Goal: Complete application form

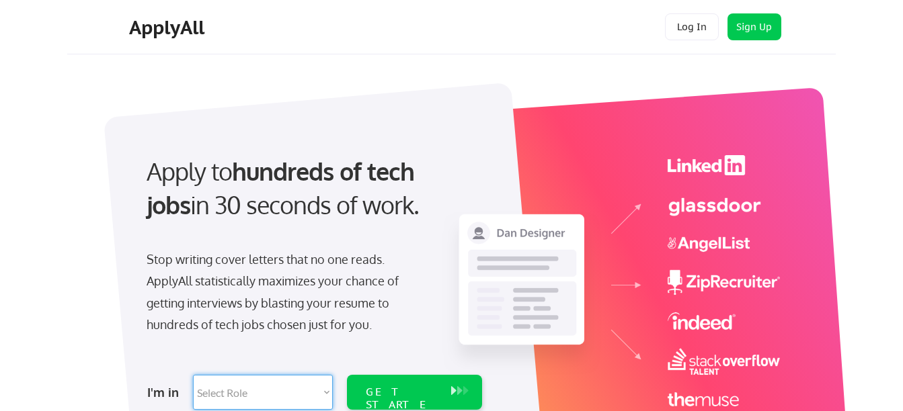
click at [329, 392] on select "Select Role Software Engineering Product Management Customer Success Sales UI/U…" at bounding box center [263, 392] width 140 height 35
select select ""hr_recruiting""
click at [193, 375] on select "Select Role Software Engineering Product Management Customer Success Sales UI/U…" at bounding box center [263, 392] width 140 height 35
select select ""hr_recruiting""
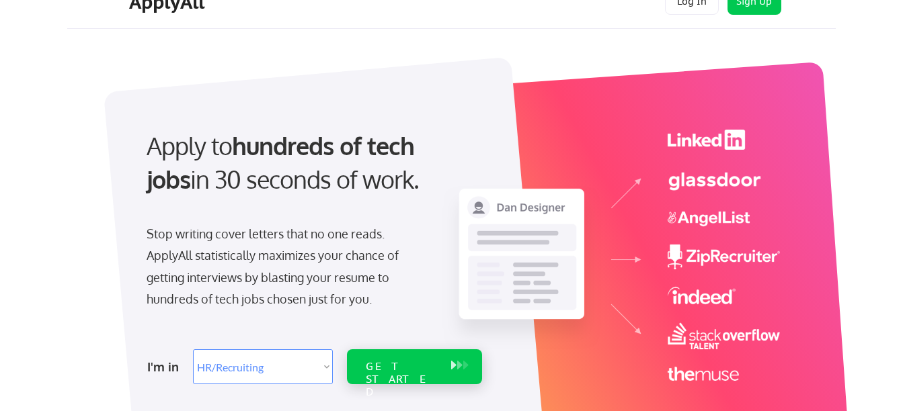
scroll to position [82, 0]
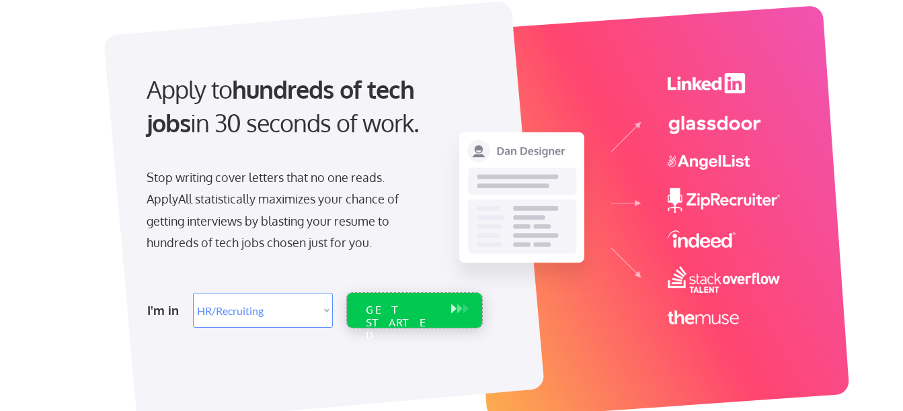
click at [423, 296] on div "GET STARTED" at bounding box center [401, 310] width 85 height 35
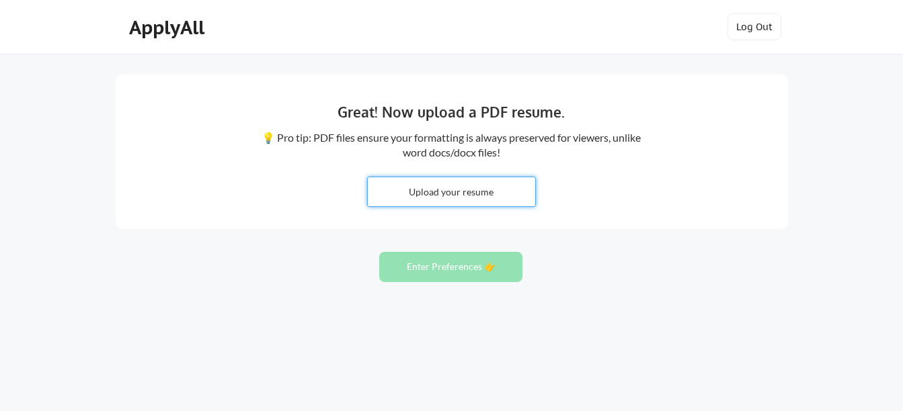
click at [458, 188] on input "file" at bounding box center [451, 191] width 167 height 29
click at [450, 188] on input "file" at bounding box center [451, 191] width 167 height 29
type input "C:\fakepath\Jenkins T Resume 2.docx"
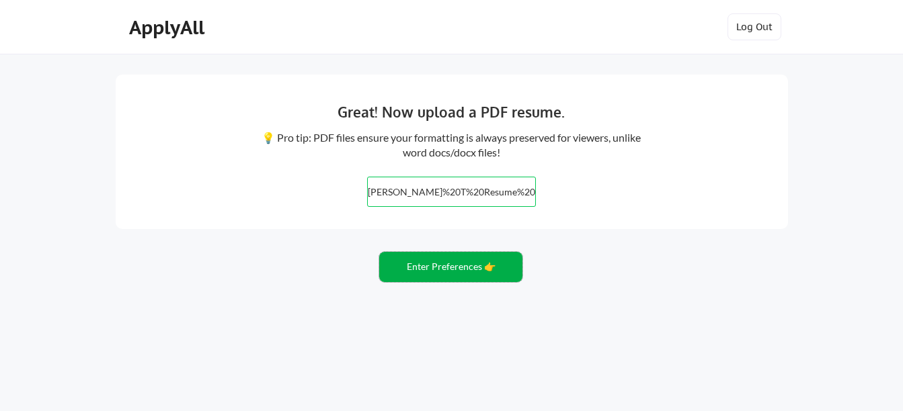
click at [441, 277] on button "Enter Preferences 👉" at bounding box center [450, 267] width 143 height 30
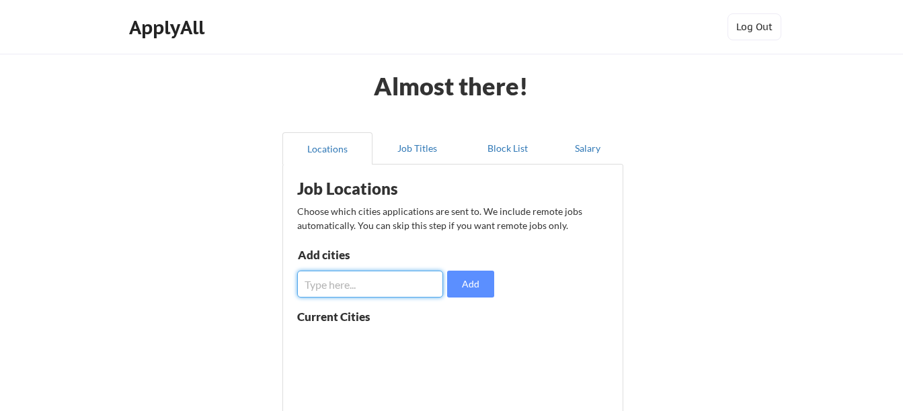
click at [375, 284] on input "input" at bounding box center [370, 284] width 146 height 27
type input "p"
type input "[GEOGRAPHIC_DATA]"
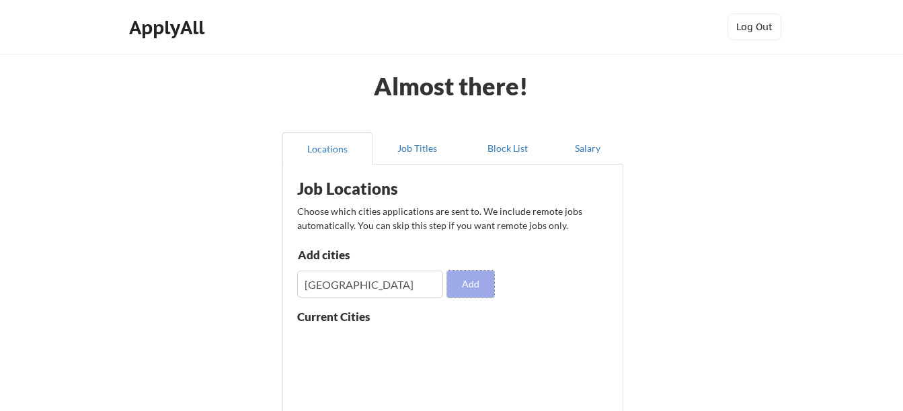
click at [475, 284] on button "Add" at bounding box center [470, 284] width 47 height 27
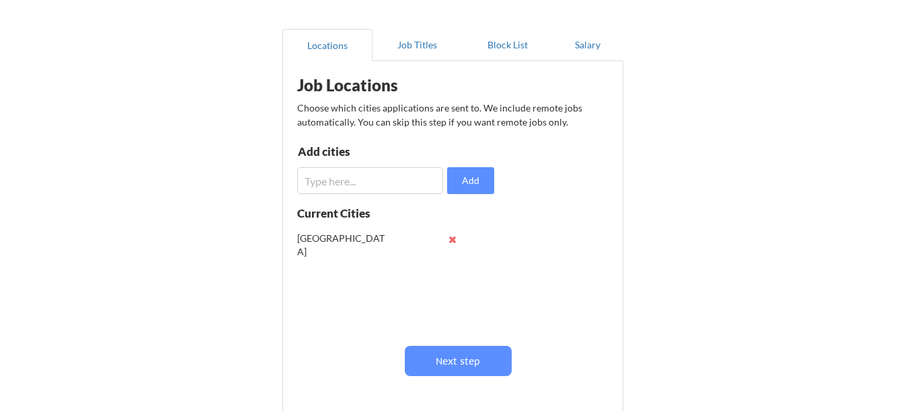
scroll to position [108, 0]
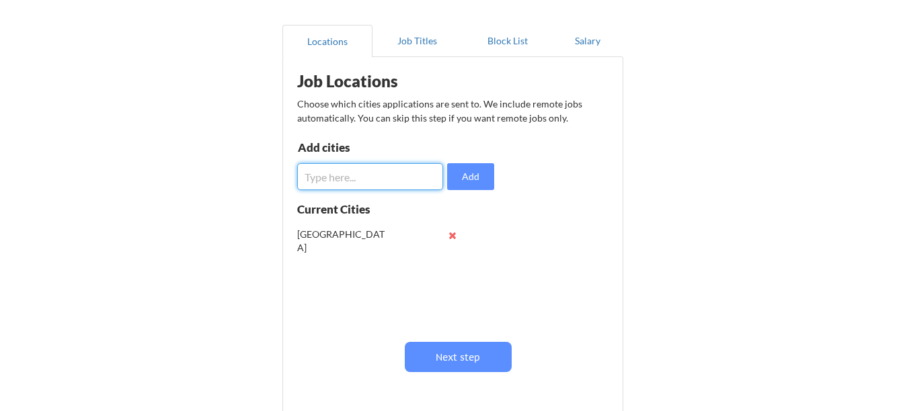
click at [325, 171] on input "input" at bounding box center [370, 176] width 146 height 27
type input "S"
click at [468, 361] on button "Next step" at bounding box center [458, 357] width 107 height 30
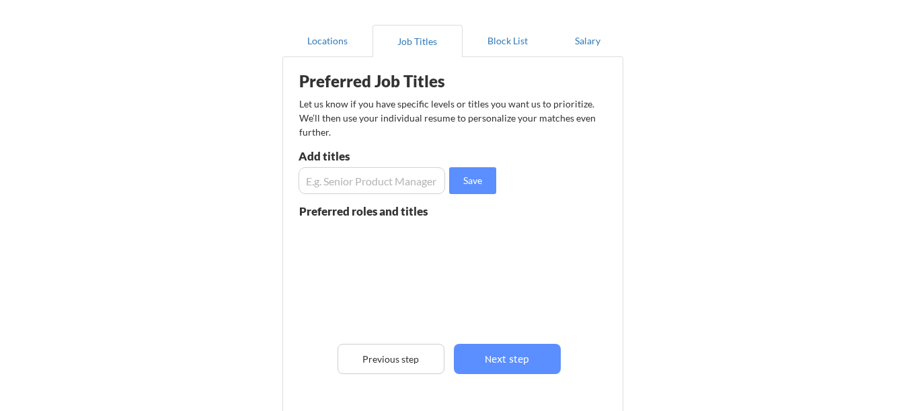
click at [313, 179] on input "input" at bounding box center [371, 180] width 147 height 27
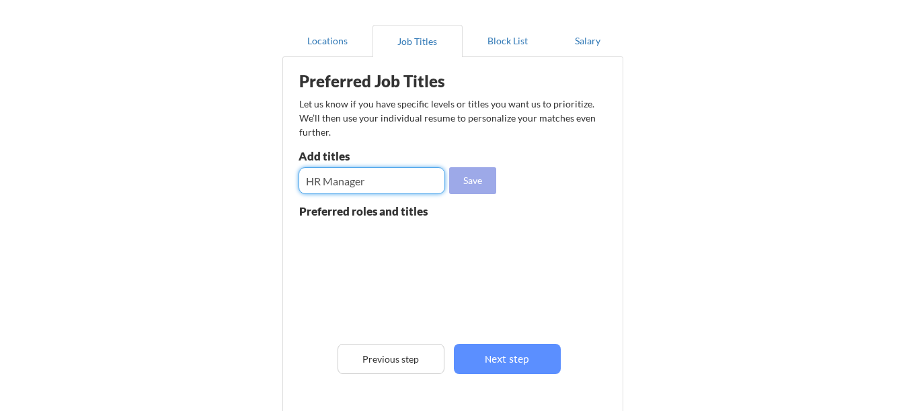
type input "HR Manager"
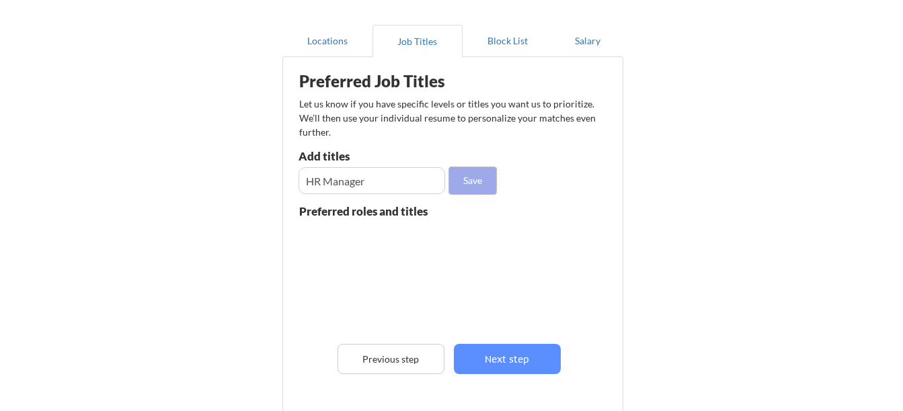
click at [475, 179] on button "Save" at bounding box center [472, 180] width 47 height 27
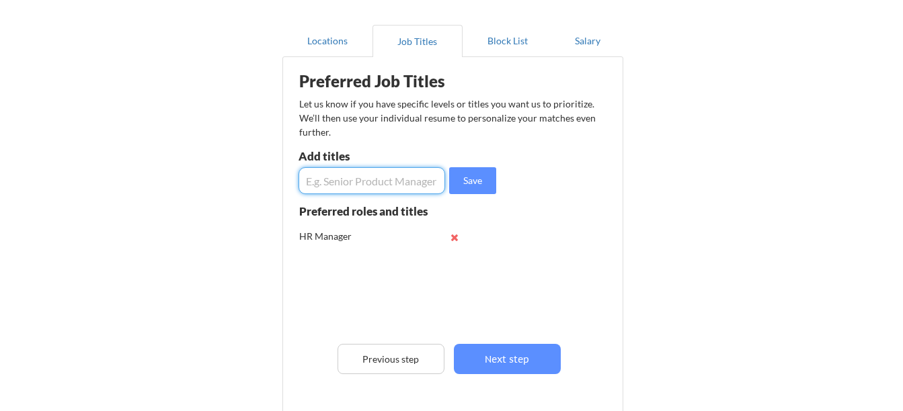
click at [308, 179] on input "input" at bounding box center [371, 180] width 147 height 27
type input "Senior HR Manager"
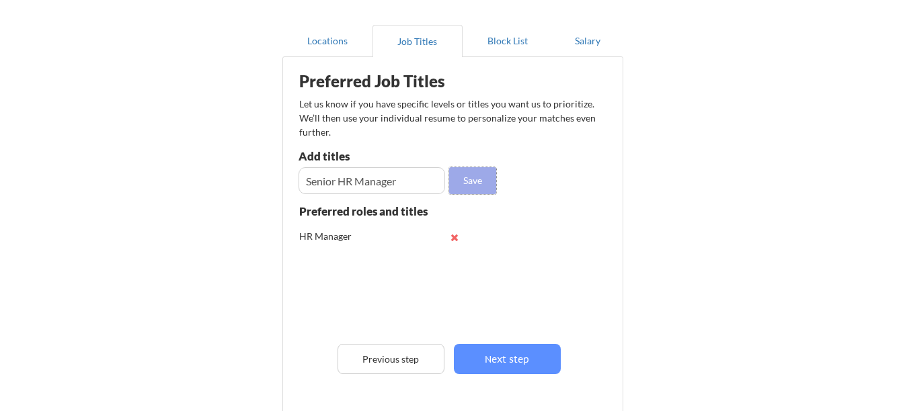
click at [475, 184] on button "Save" at bounding box center [472, 180] width 47 height 27
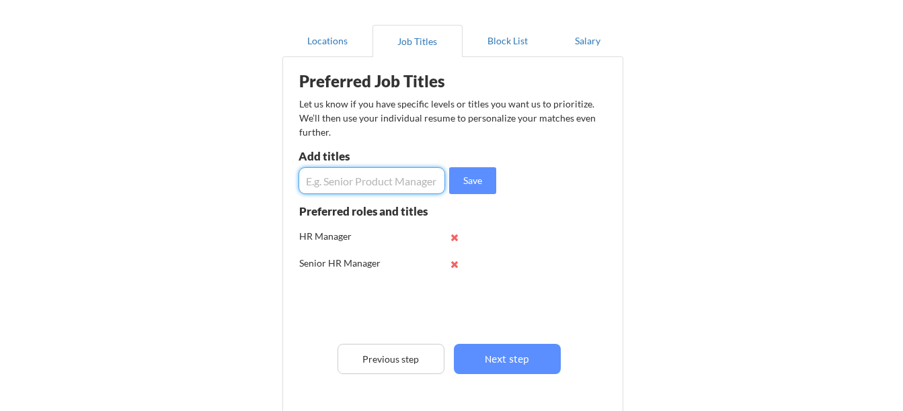
click at [316, 177] on input "input" at bounding box center [371, 180] width 147 height 27
type input "HRBP"
click at [313, 173] on input "input" at bounding box center [371, 180] width 147 height 27
type input "HR Director"
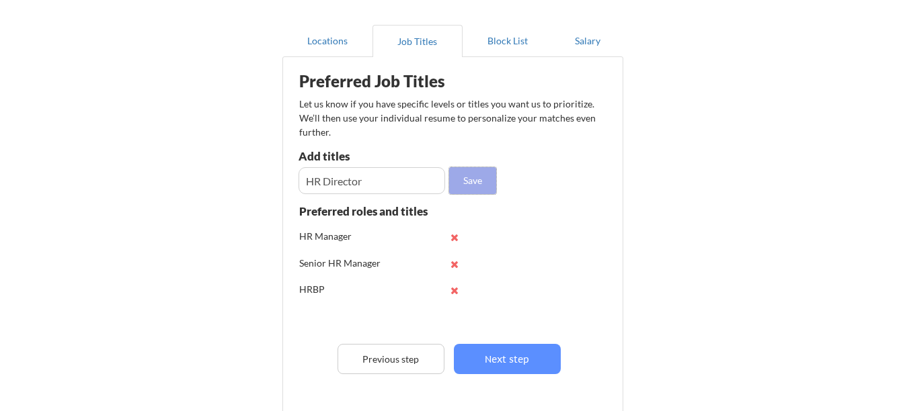
click at [480, 177] on button "Save" at bounding box center [472, 180] width 47 height 27
click at [348, 184] on input "input" at bounding box center [371, 180] width 147 height 27
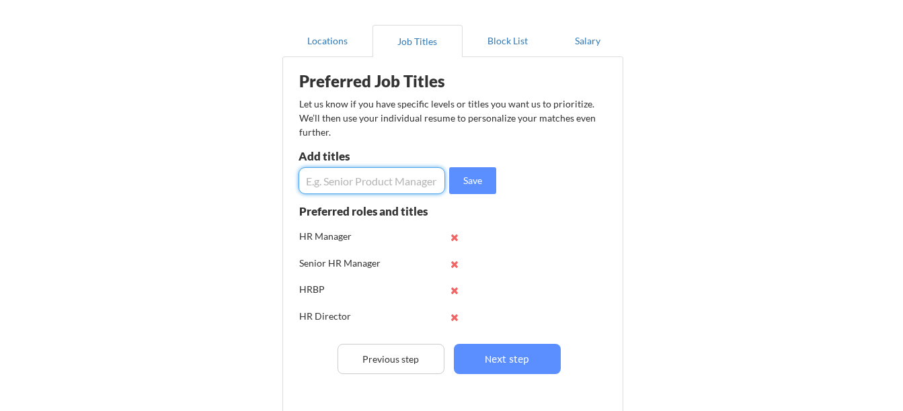
type input "H"
type input "People & Culture Manager"
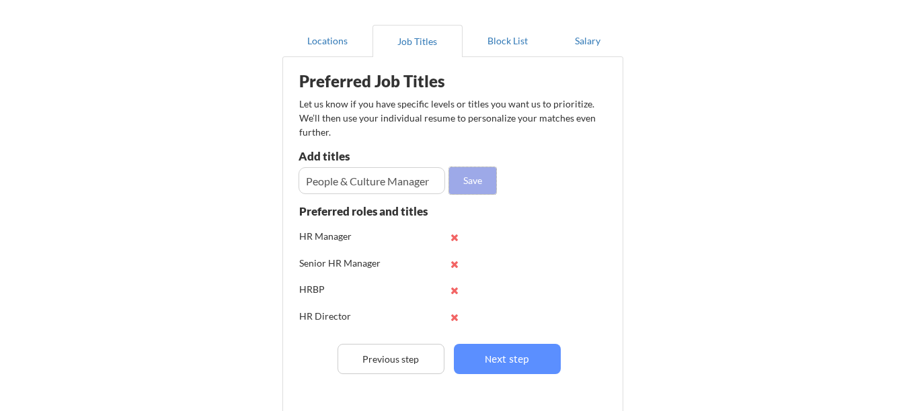
click at [475, 186] on button "Save" at bounding box center [472, 180] width 47 height 27
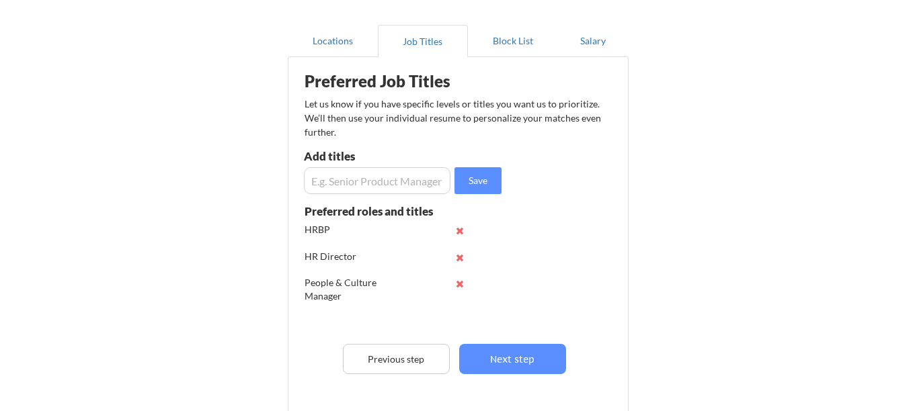
scroll to position [62, 0]
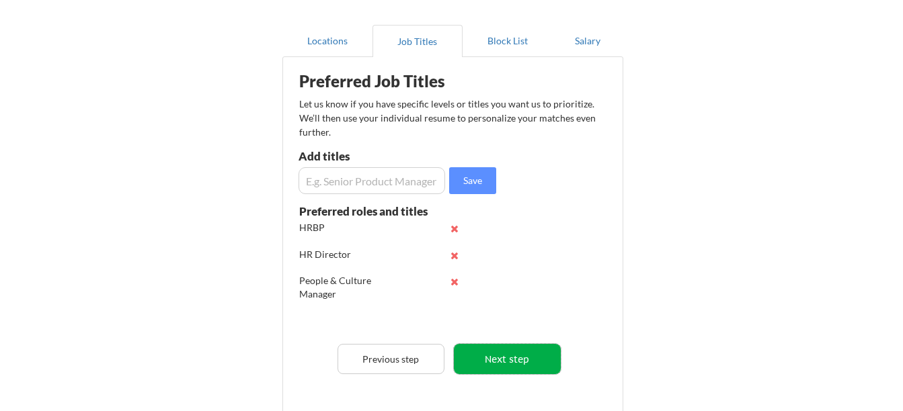
click at [503, 372] on button "Next step" at bounding box center [507, 359] width 107 height 30
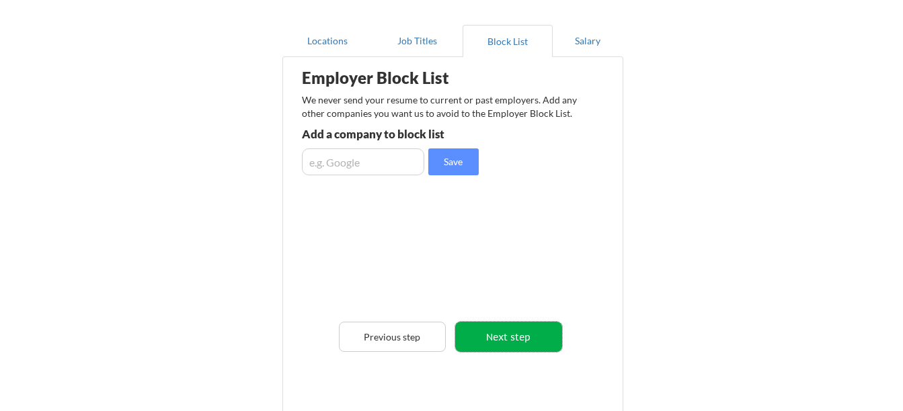
click at [512, 335] on button "Next step" at bounding box center [508, 337] width 107 height 30
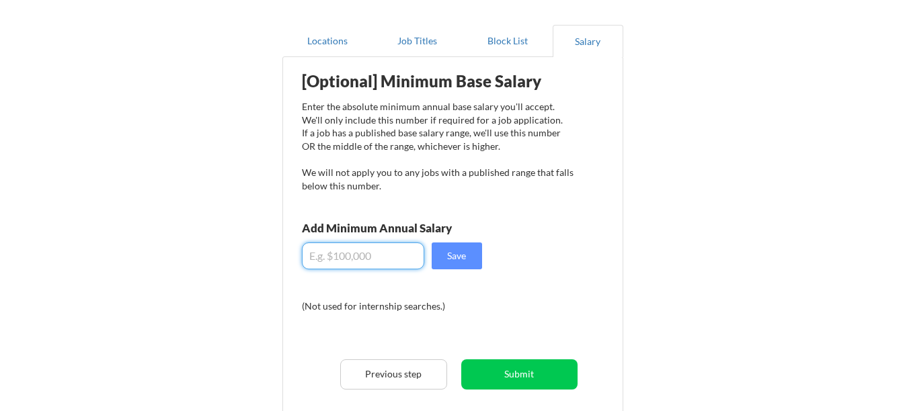
click at [337, 258] on input "input" at bounding box center [363, 256] width 122 height 27
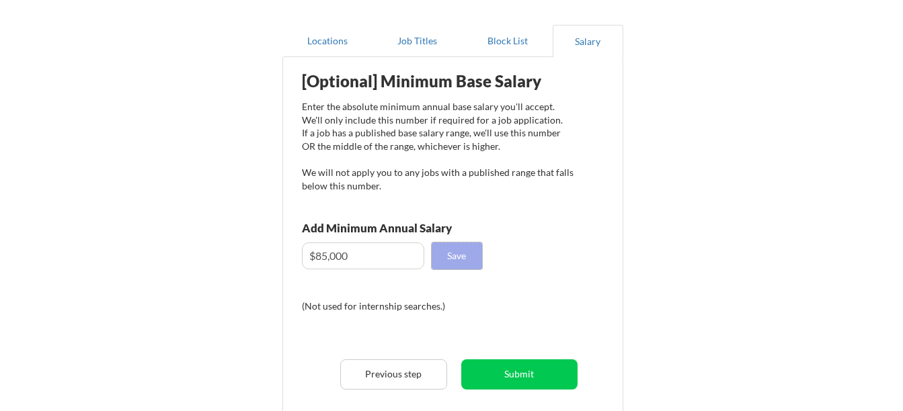
click at [460, 250] on button "Save" at bounding box center [457, 256] width 50 height 27
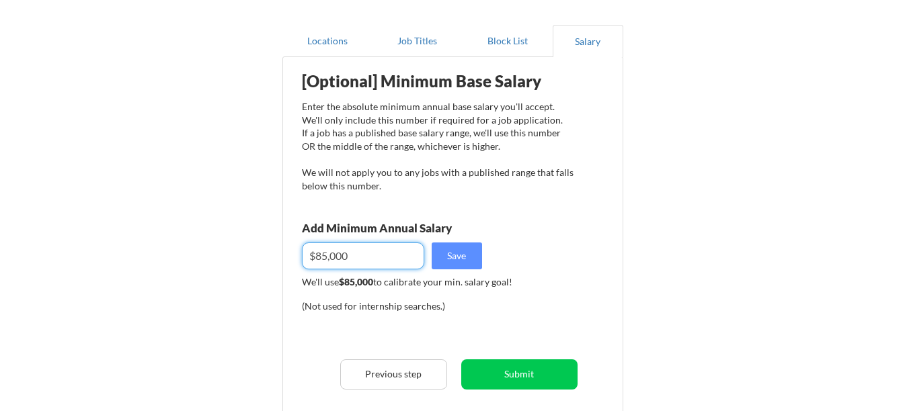
click at [323, 257] on input "input" at bounding box center [363, 256] width 122 height 27
type input "$90,000"
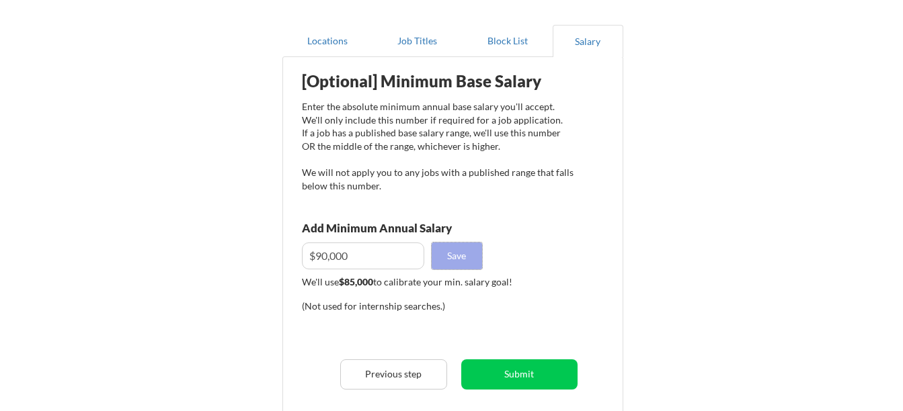
click at [462, 259] on button "Save" at bounding box center [457, 256] width 50 height 27
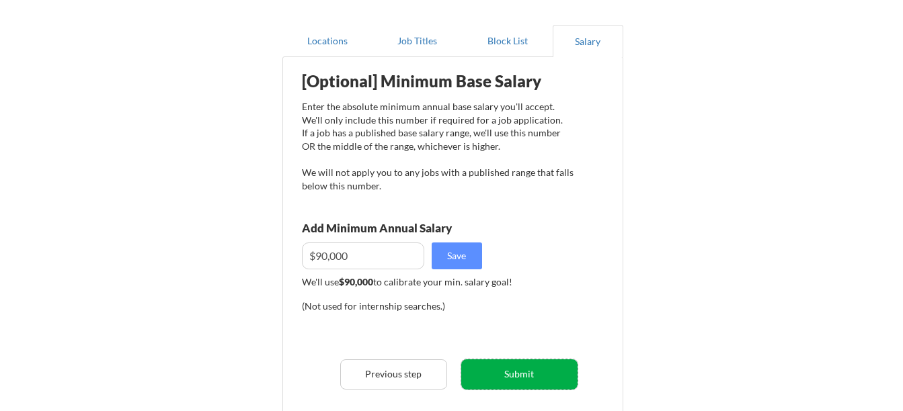
click at [522, 376] on button "Submit" at bounding box center [519, 375] width 116 height 30
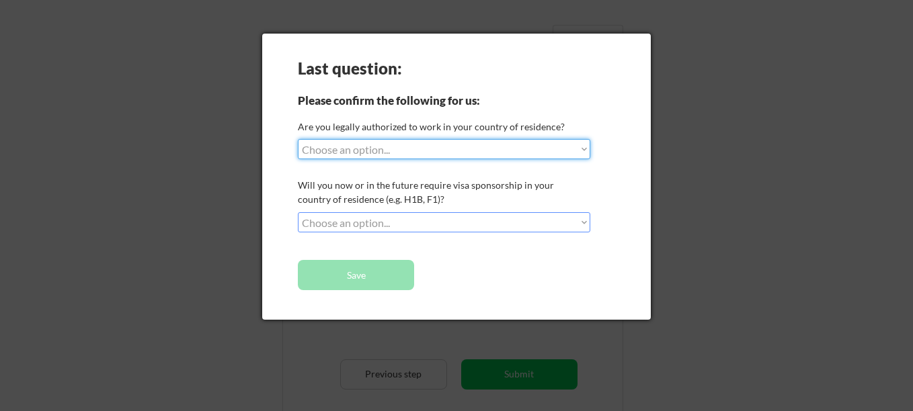
click at [585, 149] on select "Choose an option... Yes, I am a US Citizen Yes, I am a Canadian Citizen Yes, I …" at bounding box center [444, 149] width 292 height 20
select select ""yes__i_am_a_us_citizen""
click at [298, 139] on select "Choose an option... Yes, I am a US Citizen Yes, I am a Canadian Citizen Yes, I …" at bounding box center [444, 149] width 292 height 20
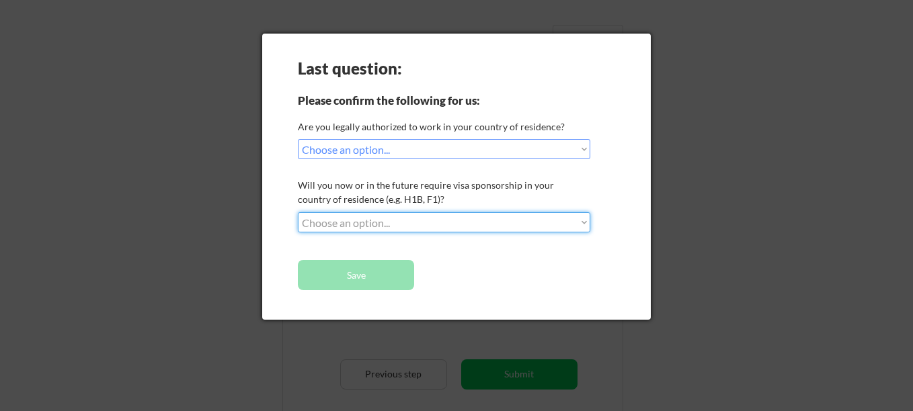
click at [584, 222] on select "Choose an option... No, I will not need sponsorship Yes, I will need sponsorship" at bounding box center [444, 222] width 292 height 20
select select ""no__i_will_not_need_sponsorship""
click at [298, 212] on select "Choose an option... No, I will not need sponsorship Yes, I will need sponsorship" at bounding box center [444, 222] width 292 height 20
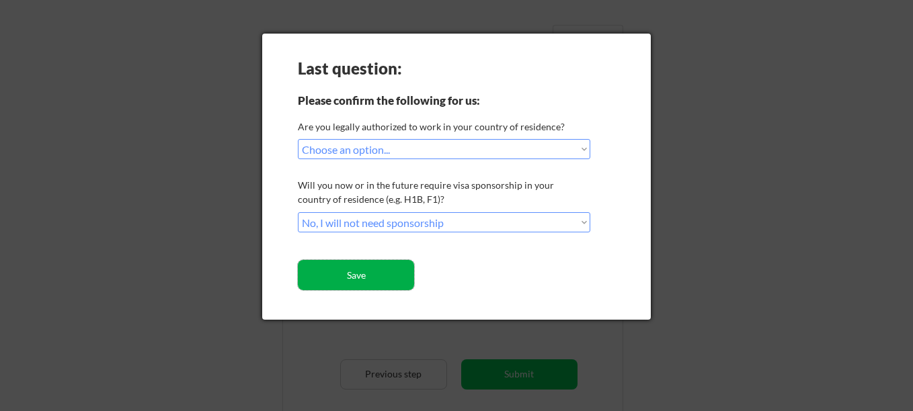
click at [393, 269] on button "Save" at bounding box center [356, 275] width 116 height 30
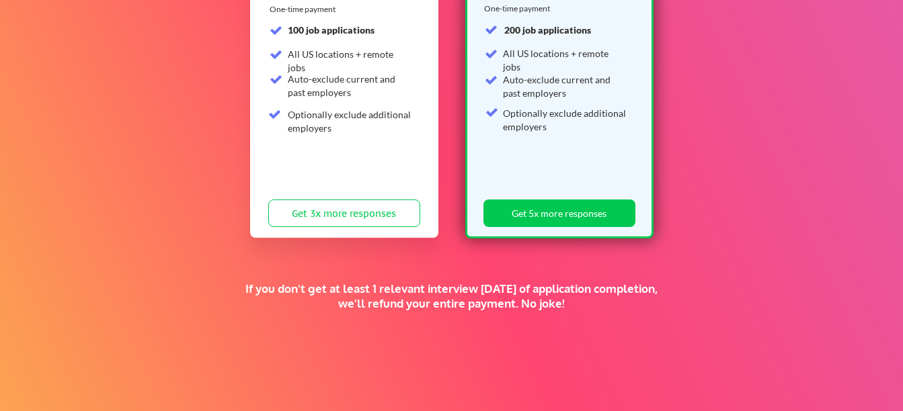
scroll to position [240, 0]
